Goal: Information Seeking & Learning: Understand process/instructions

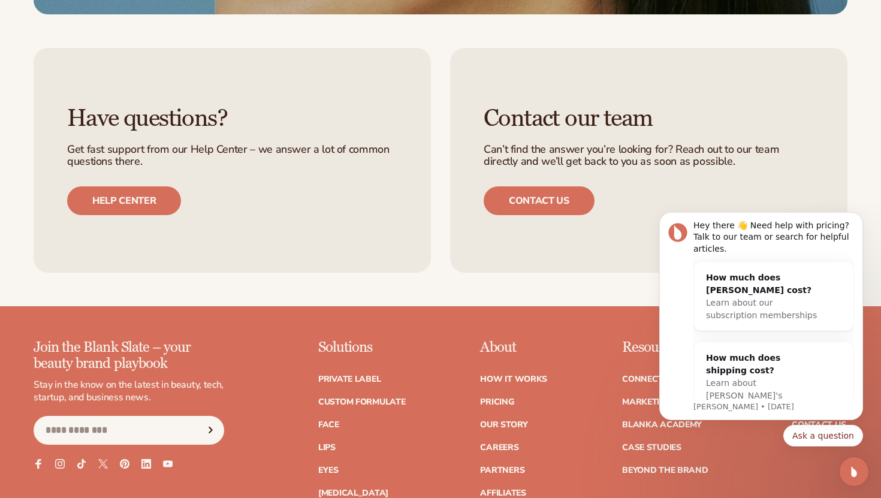
scroll to position [2230, 0]
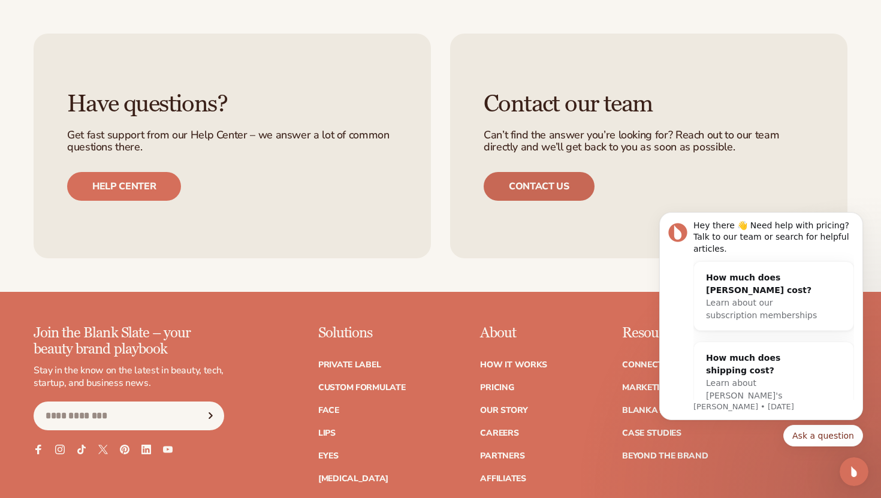
click at [570, 190] on link "Contact us" at bounding box center [539, 186] width 111 height 29
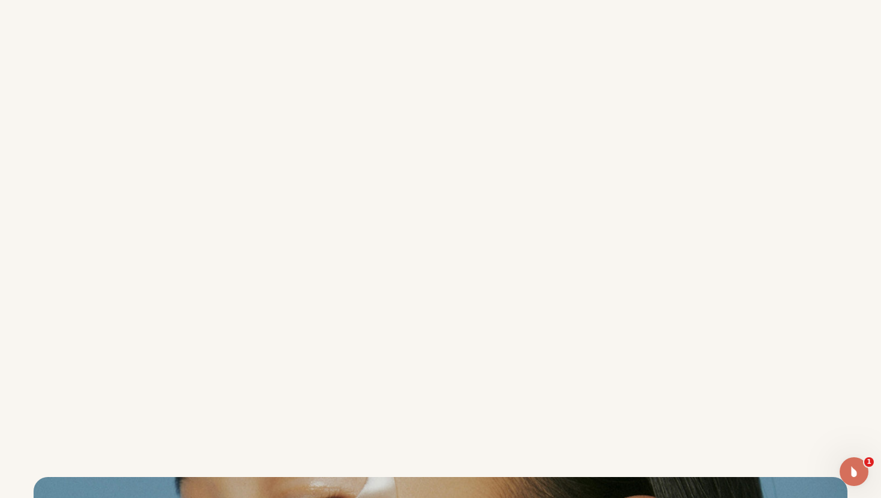
scroll to position [322, 0]
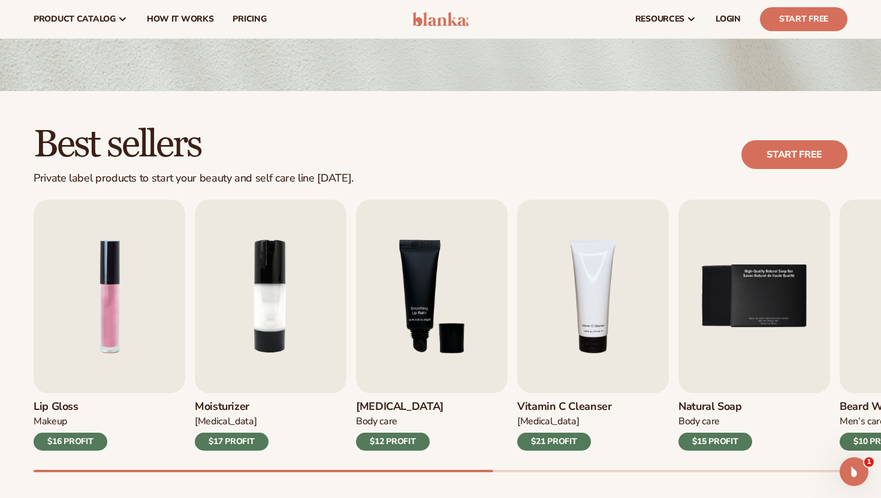
scroll to position [163, 0]
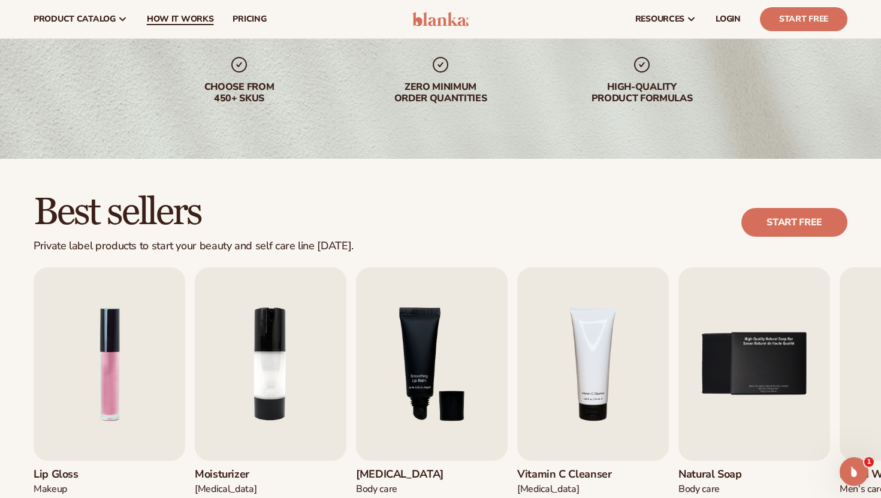
click at [192, 23] on span "How It Works" at bounding box center [180, 19] width 67 height 10
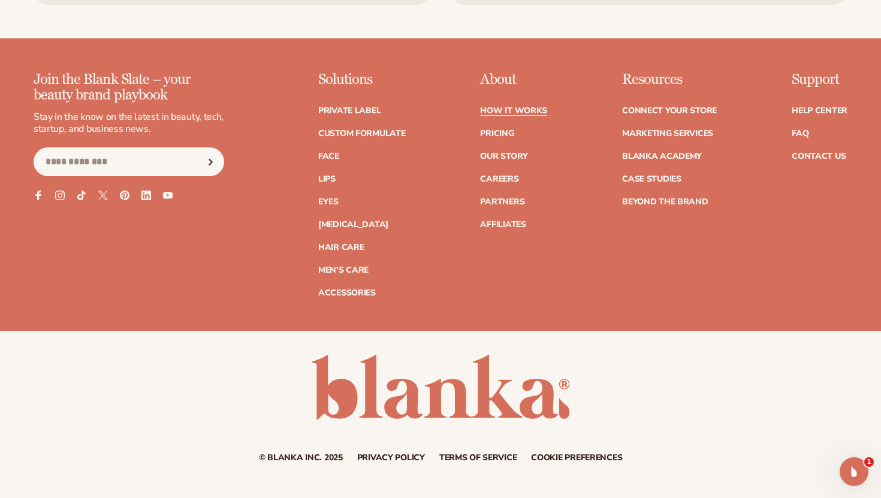
scroll to position [2990, 0]
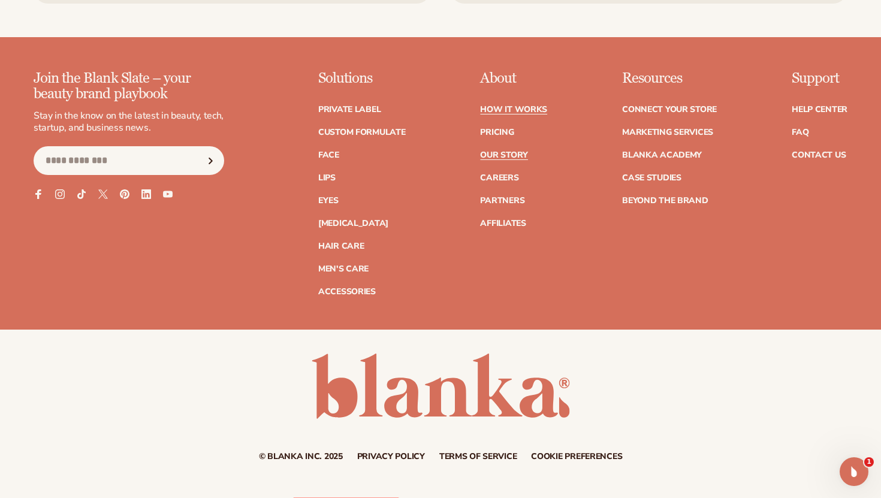
click at [516, 151] on link "Our Story" at bounding box center [503, 155] width 47 height 8
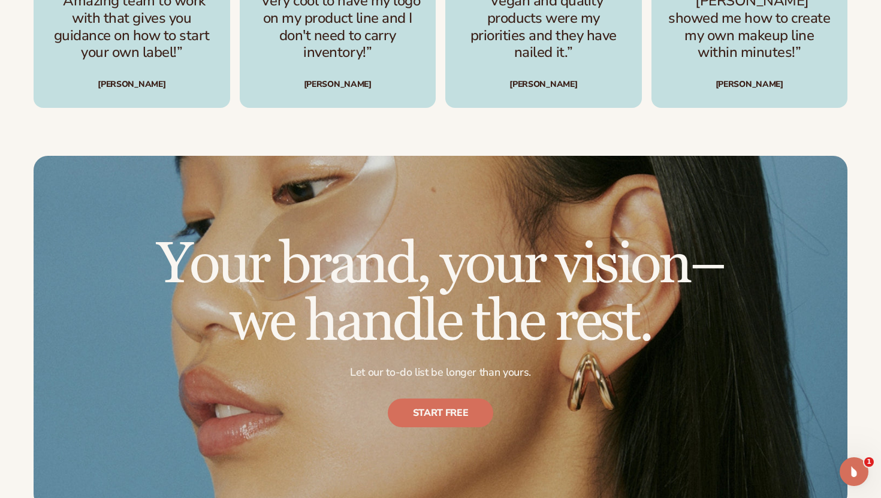
scroll to position [3096, 0]
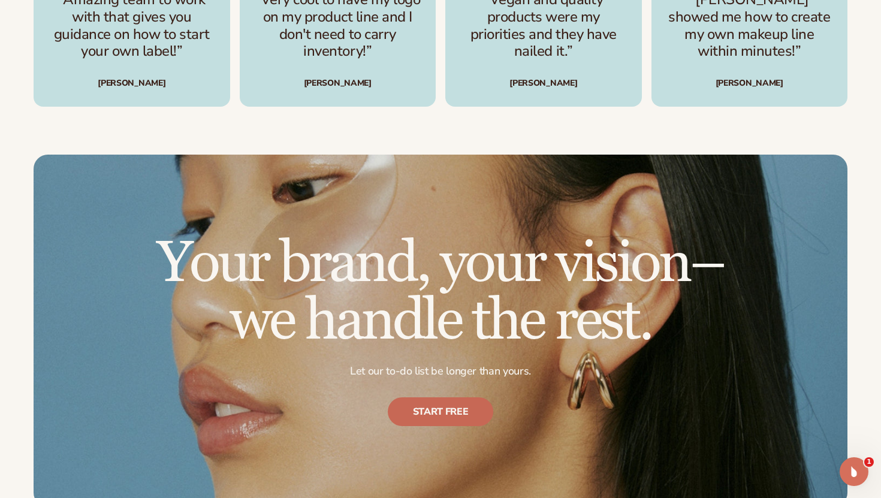
click at [439, 398] on link "Start free" at bounding box center [441, 412] width 106 height 29
